Goal: Information Seeking & Learning: Learn about a topic

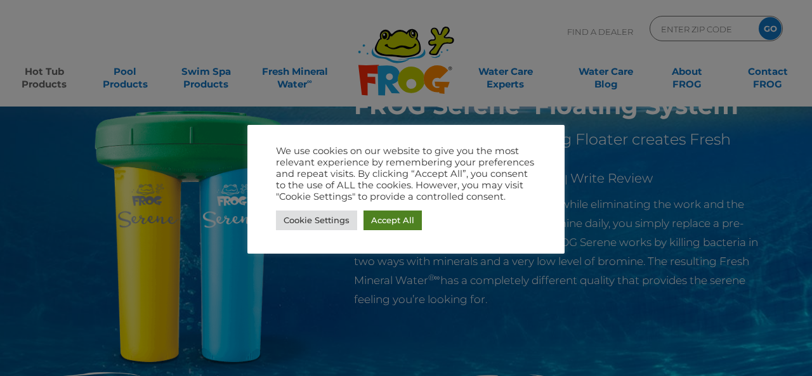
click at [378, 213] on link "Accept All" at bounding box center [393, 221] width 58 height 20
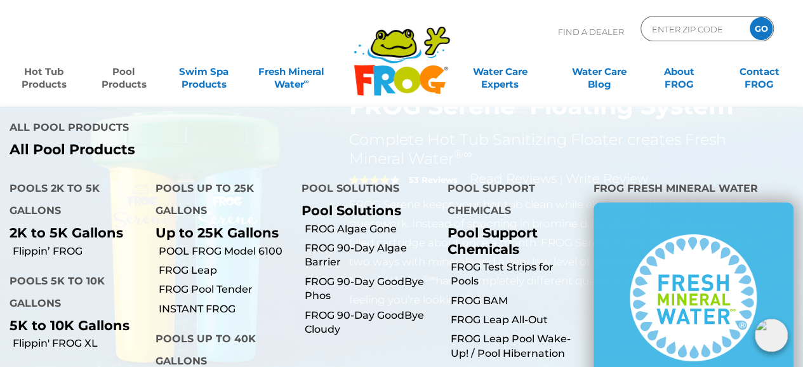
click at [126, 83] on link "Pool Products" at bounding box center [124, 71] width 62 height 25
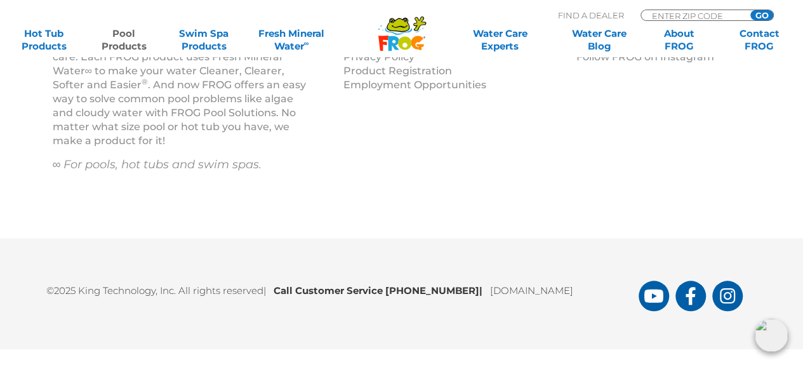
scroll to position [5309, 0]
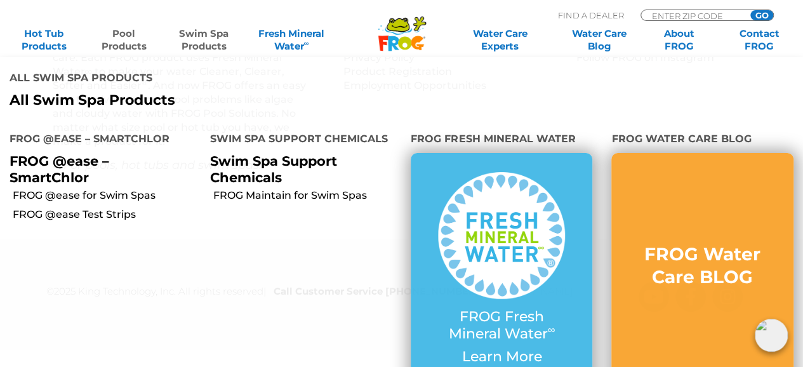
click at [202, 44] on link "Swim Spa Products" at bounding box center [204, 39] width 62 height 25
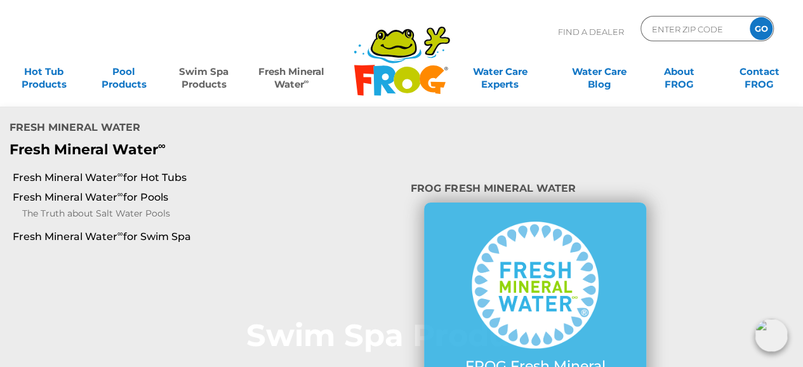
click at [291, 79] on link "Fresh Mineral Water ∞" at bounding box center [291, 71] width 78 height 25
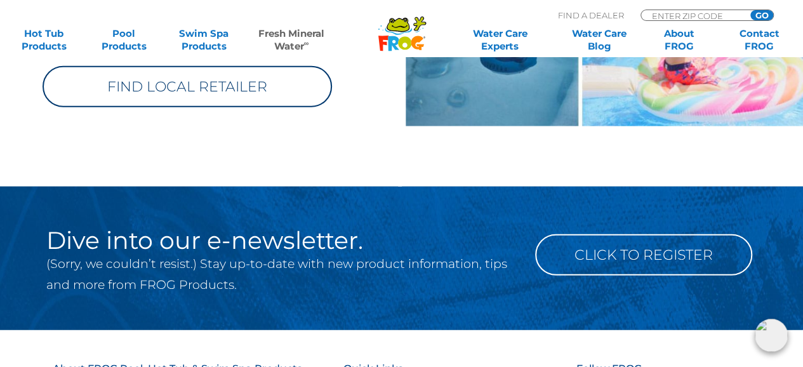
scroll to position [1598, 0]
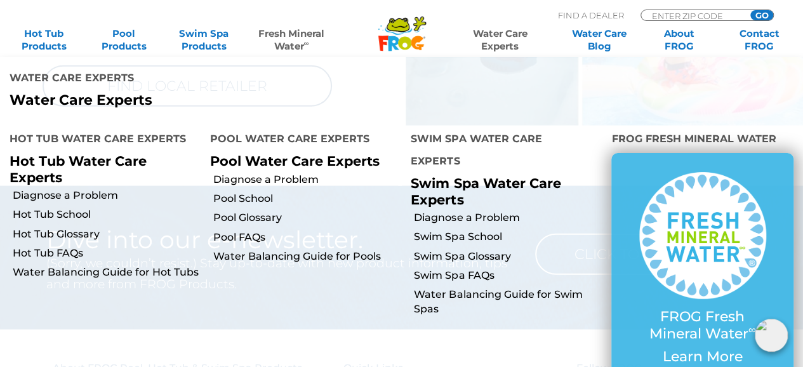
click at [502, 44] on link "Water Care Experts" at bounding box center [499, 39] width 101 height 25
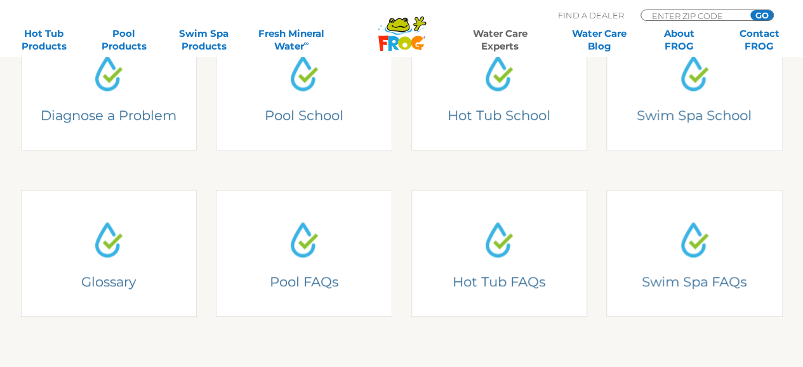
scroll to position [392, 0]
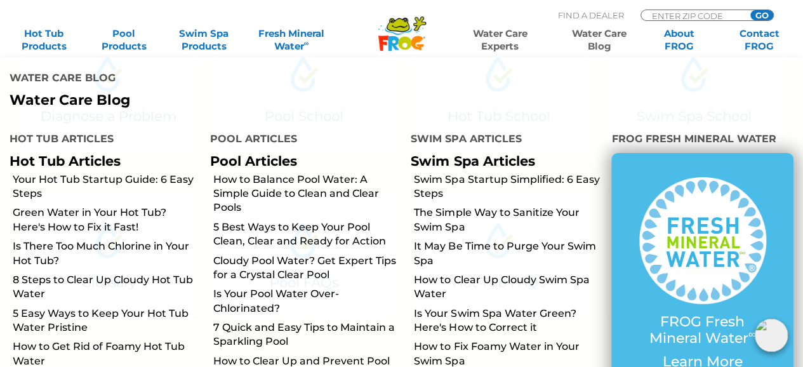
click at [595, 39] on link "Water Care Blog" at bounding box center [599, 39] width 62 height 25
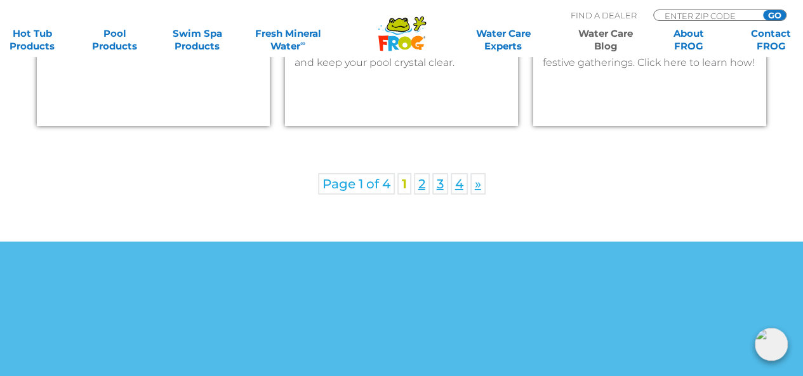
scroll to position [2057, 0]
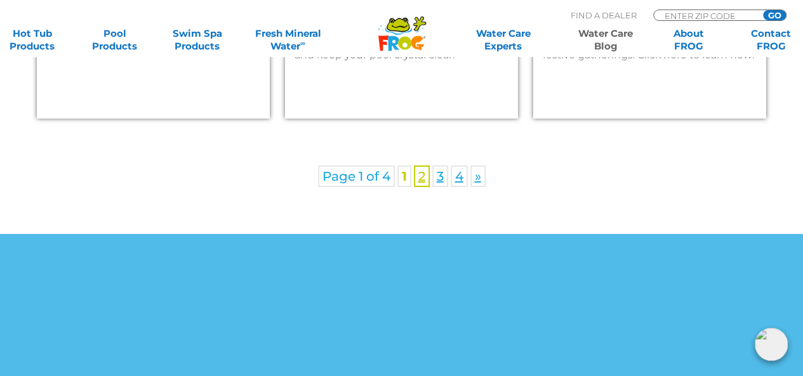
click at [421, 182] on link "2" at bounding box center [422, 177] width 16 height 22
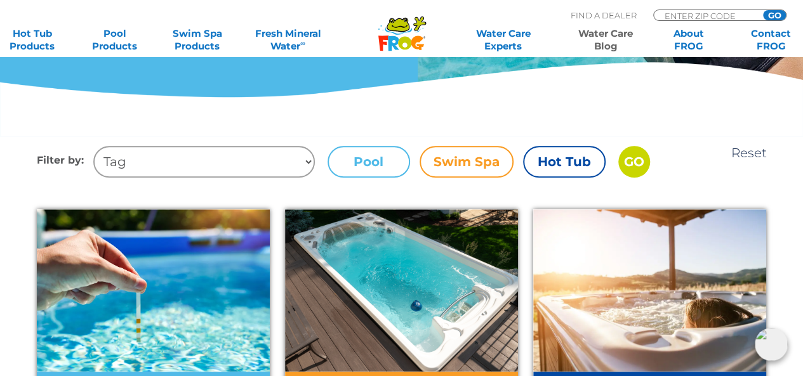
scroll to position [361, 0]
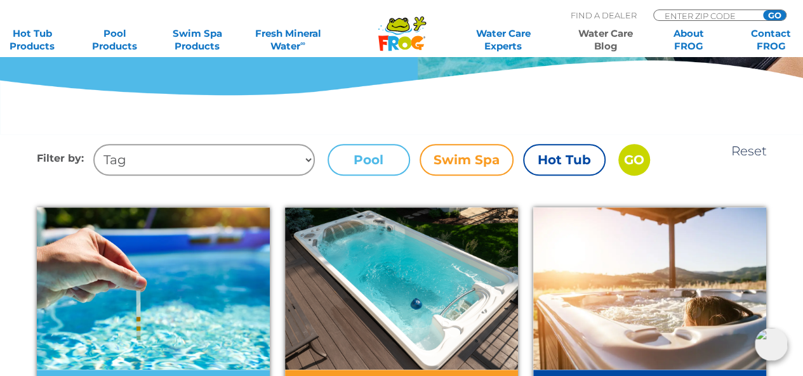
click at [474, 159] on label "Swim Spa" at bounding box center [466, 160] width 94 height 32
click at [0, 0] on input "Swim Spa" at bounding box center [0, 0] width 0 height 0
click at [474, 159] on label "Swim Spa" at bounding box center [466, 160] width 94 height 32
click at [0, 0] on input "Swim Spa" at bounding box center [0, 0] width 0 height 0
click at [487, 166] on label "Swim Spa" at bounding box center [466, 160] width 94 height 32
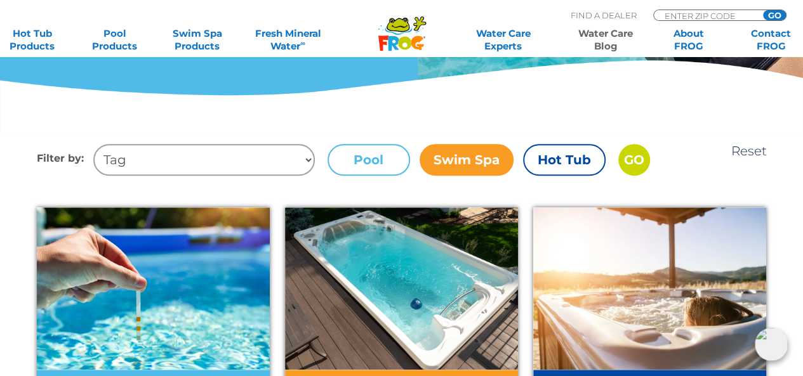
click at [0, 0] on input "Swim Spa" at bounding box center [0, 0] width 0 height 0
click at [544, 153] on label "Hot Tub" at bounding box center [564, 160] width 82 height 32
click at [0, 0] on input "Hot Tub" at bounding box center [0, 0] width 0 height 0
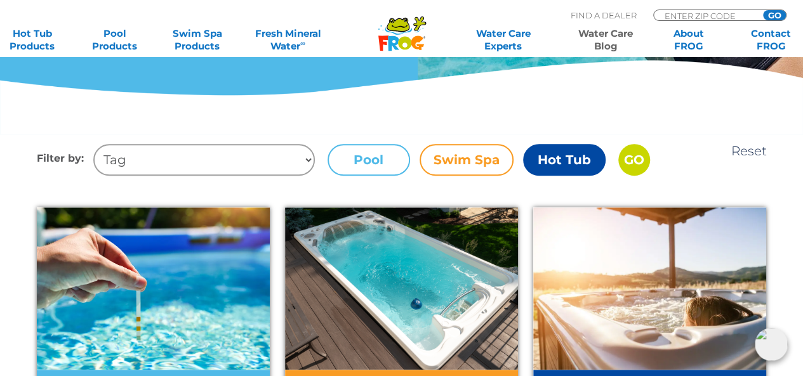
click at [542, 154] on label "Hot Tub" at bounding box center [564, 160] width 82 height 32
click at [0, 0] on input "Hot Tub" at bounding box center [0, 0] width 0 height 0
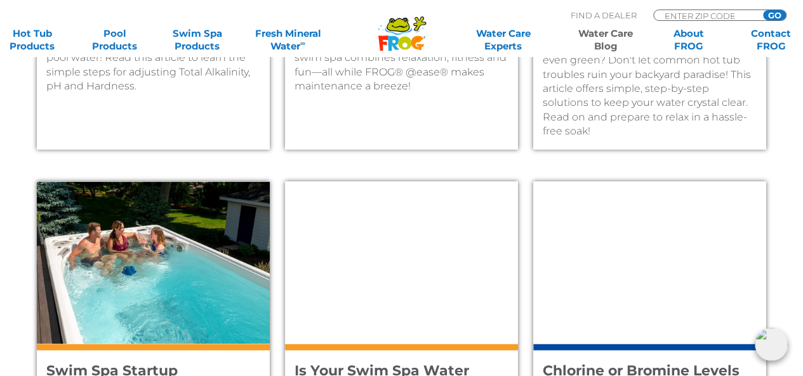
scroll to position [796, 0]
